Goal: Book appointment/travel/reservation

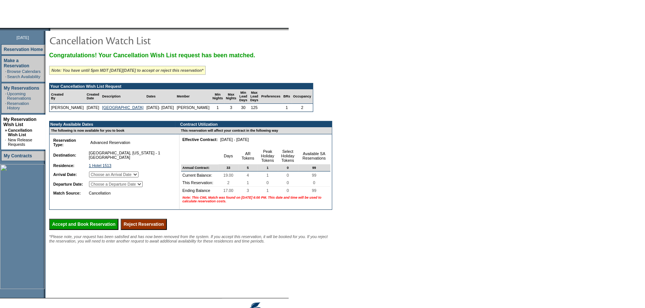
scroll to position [67, 0]
click at [138, 177] on select "Choose an Arrival Date Tuesday, January 27, 2026 Wednesday, January 28, 2026" at bounding box center [113, 174] width 49 height 6
select select "01/27/2026"
click at [97, 177] on select "Choose an Arrival Date Tuesday, January 27, 2026 Wednesday, January 28, 2026" at bounding box center [113, 174] width 49 height 6
click at [143, 187] on select "Choose a Departure Date Wednesday, January 28, 2026 Thursday, January 29, 2026" at bounding box center [116, 184] width 54 height 6
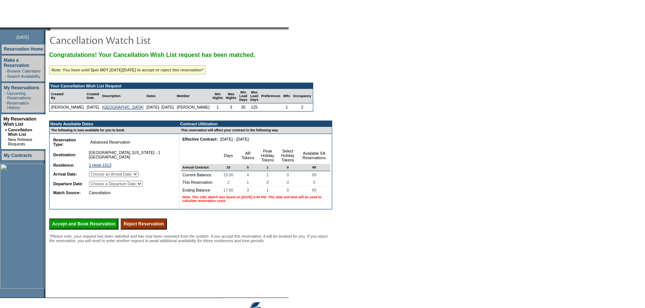
select select "01/29/2026"
click at [98, 187] on select "Choose a Departure Date Wednesday, January 28, 2026 Thursday, January 29, 2026" at bounding box center [116, 184] width 54 height 6
click at [102, 230] on input "Accept and Book Reservation" at bounding box center [83, 223] width 69 height 11
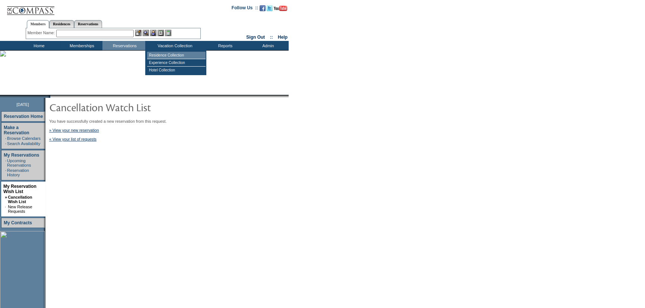
click at [165, 56] on td "Residence Collection" at bounding box center [176, 55] width 58 height 7
